Goal: Task Accomplishment & Management: Complete application form

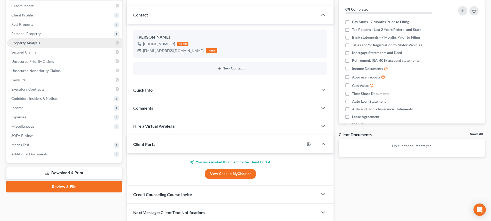
scroll to position [53, 0]
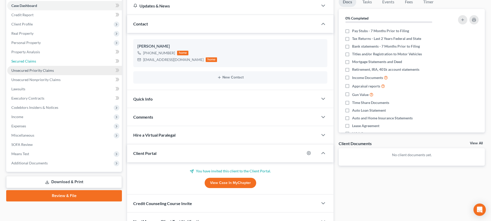
drag, startPoint x: 38, startPoint y: 63, endPoint x: 65, endPoint y: 68, distance: 28.0
click at [38, 63] on link "Secured Claims" at bounding box center [64, 61] width 115 height 9
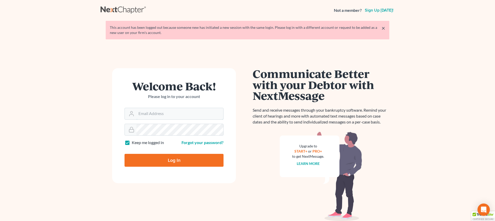
type input "[PERSON_NAME][EMAIL_ADDRESS][DOMAIN_NAME]"
click at [166, 160] on input "Log In" at bounding box center [174, 160] width 99 height 13
type input "Thinking..."
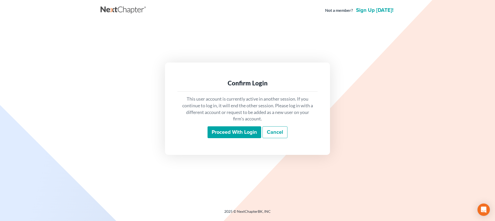
click at [216, 133] on input "Proceed with login" at bounding box center [235, 133] width 54 height 12
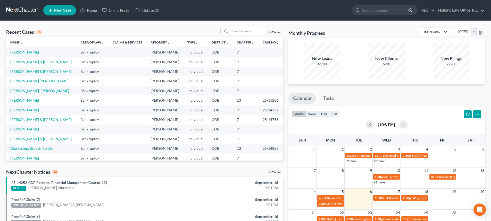
click at [27, 53] on link "Teti, Jannette" at bounding box center [24, 52] width 29 height 4
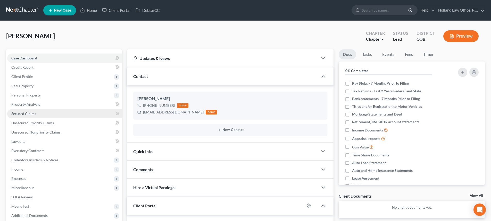
click at [30, 116] on span "Secured Claims" at bounding box center [23, 114] width 25 height 4
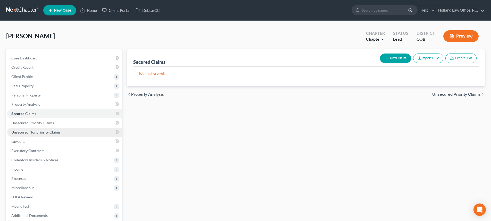
click at [29, 131] on span "Unsecured Nonpriority Claims" at bounding box center [35, 132] width 49 height 4
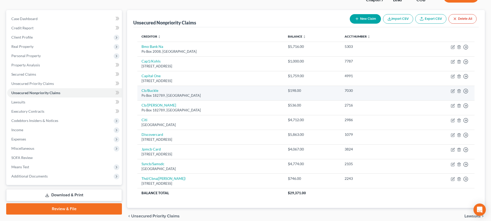
scroll to position [52, 0]
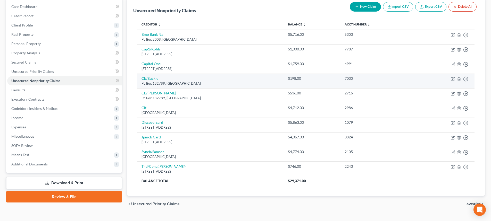
click at [153, 136] on link "Jpmcb Card" at bounding box center [151, 137] width 19 height 4
select select "7"
select select "0"
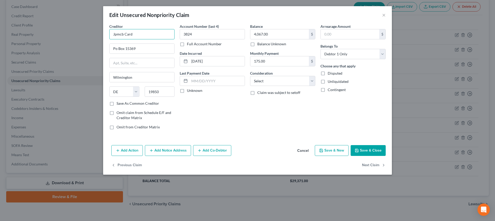
drag, startPoint x: 124, startPoint y: 35, endPoint x: 113, endPoint y: 35, distance: 10.8
click at [113, 35] on input "Jpmcb Card" at bounding box center [141, 34] width 65 height 10
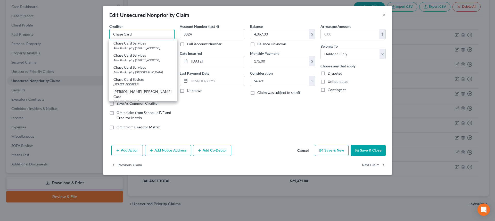
type input "Chase Card"
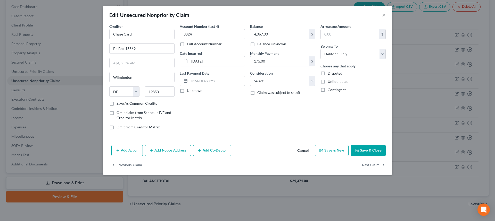
drag, startPoint x: 223, startPoint y: 107, endPoint x: 238, endPoint y: 106, distance: 15.0
click at [226, 107] on div "Account Number (last 4) 3824 Full Account Number Date Incurred 02-06-2019 Last …" at bounding box center [212, 79] width 70 height 110
click at [294, 85] on select "Select Cable / Satellite Services Collection Agency Credit Card Debt Debt Couns…" at bounding box center [282, 81] width 65 height 10
select select "2"
click at [250, 76] on select "Select Cable / Satellite Services Collection Agency Credit Card Debt Debt Couns…" at bounding box center [282, 81] width 65 height 10
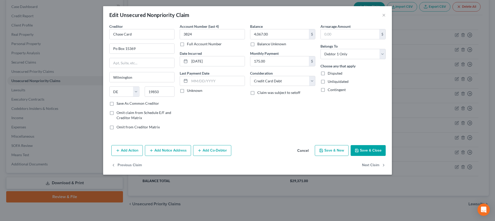
click at [362, 150] on button "Save & Close" at bounding box center [368, 150] width 35 height 11
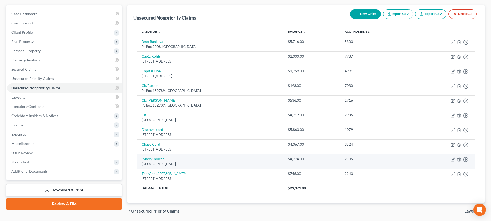
scroll to position [37, 0]
